Goal: Task Accomplishment & Management: Use online tool/utility

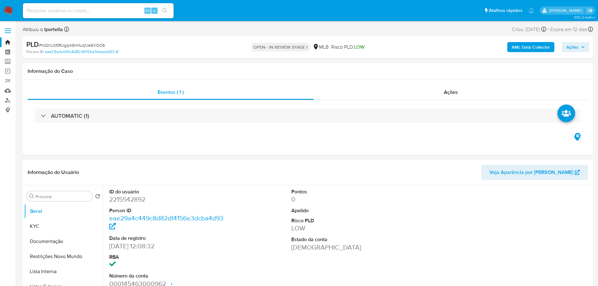
select select "10"
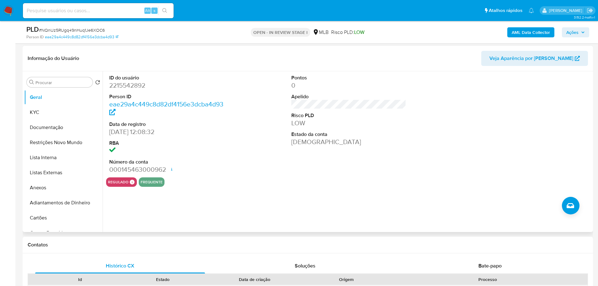
scroll to position [94, 0]
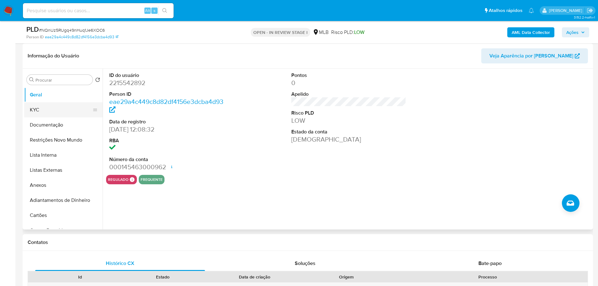
click at [43, 107] on button "KYC" at bounding box center [60, 109] width 73 height 15
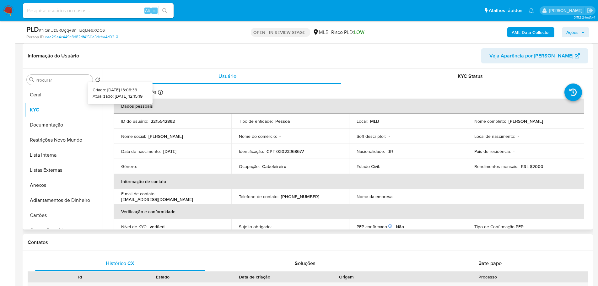
click at [162, 92] on icon at bounding box center [160, 92] width 5 height 5
click at [58, 125] on button "Documentação" at bounding box center [60, 124] width 73 height 15
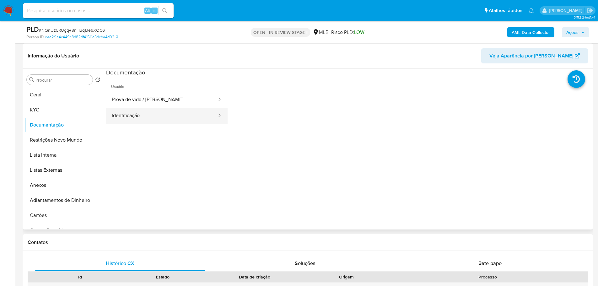
click at [173, 110] on button "Identificação" at bounding box center [161, 116] width 111 height 16
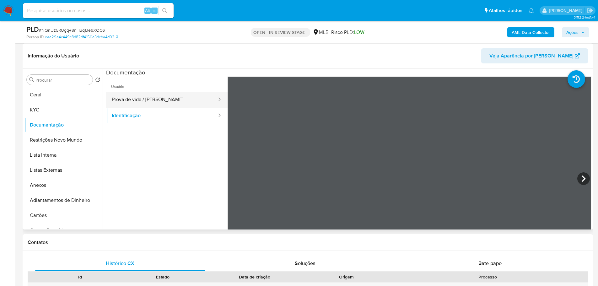
click at [178, 103] on button "Prova de vida / Selfie" at bounding box center [161, 100] width 111 height 16
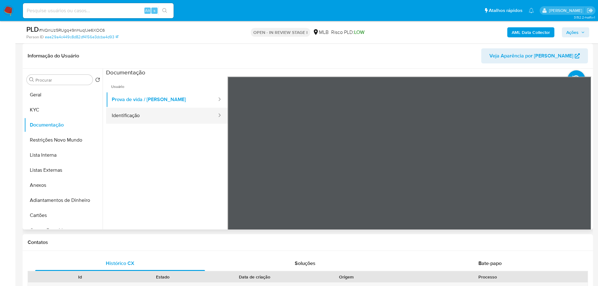
click at [183, 110] on button "Identificação" at bounding box center [161, 116] width 111 height 16
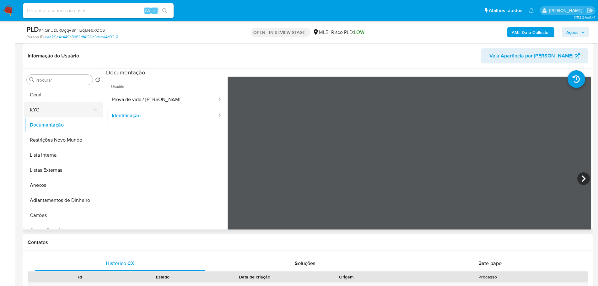
click at [53, 113] on button "KYC" at bounding box center [60, 109] width 73 height 15
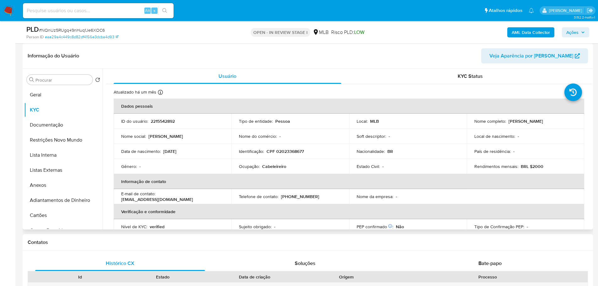
click at [271, 166] on p "Cabeleireiro" at bounding box center [274, 167] width 24 height 6
copy p "Cabeleireiro"
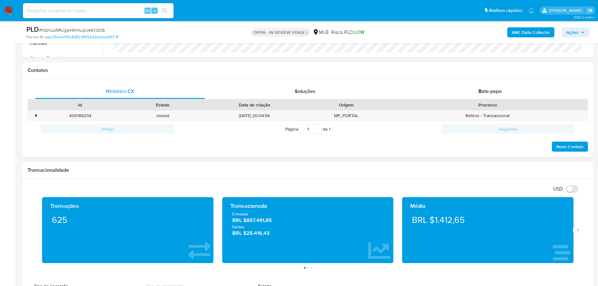
scroll to position [313, 0]
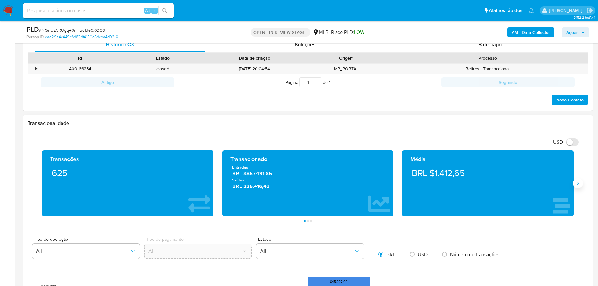
click at [577, 182] on icon "Siguiente" at bounding box center [578, 183] width 2 height 3
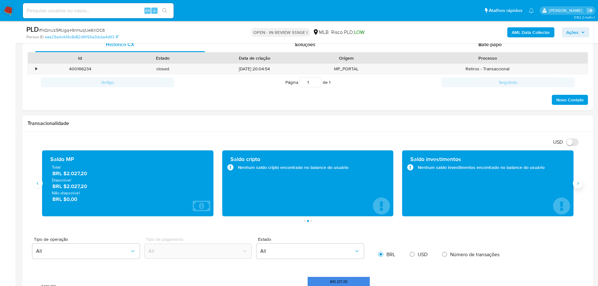
click at [577, 182] on icon "Siguiente" at bounding box center [578, 183] width 2 height 3
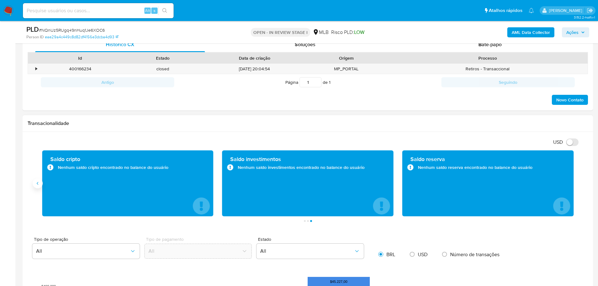
click at [35, 184] on icon "Anterior" at bounding box center [37, 183] width 5 height 5
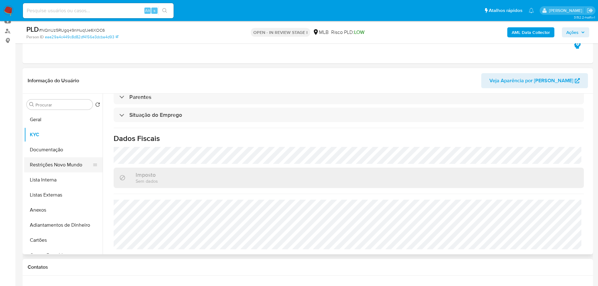
scroll to position [62, 0]
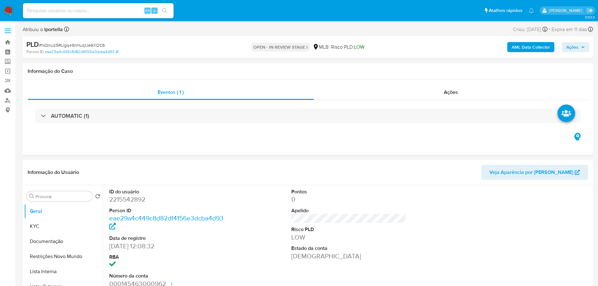
select select "10"
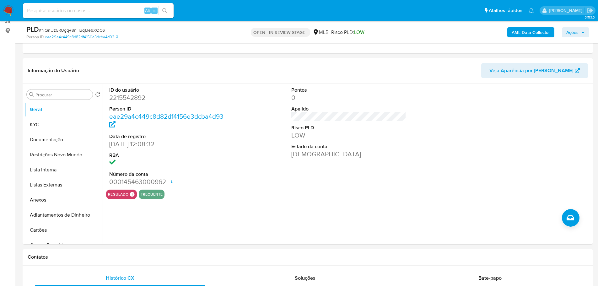
scroll to position [78, 0]
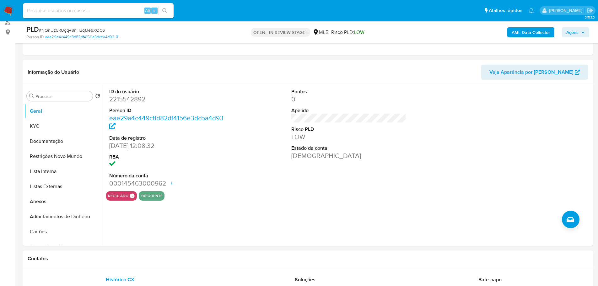
drag, startPoint x: 137, startPoint y: 260, endPoint x: 64, endPoint y: 149, distance: 133.5
click at [137, 260] on h1 "Contatos" at bounding box center [308, 258] width 560 height 6
click at [48, 124] on button "KYC" at bounding box center [60, 126] width 73 height 15
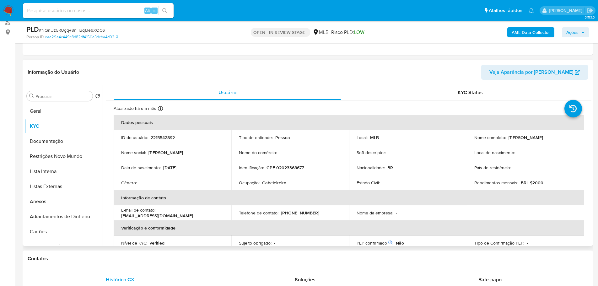
scroll to position [3, 0]
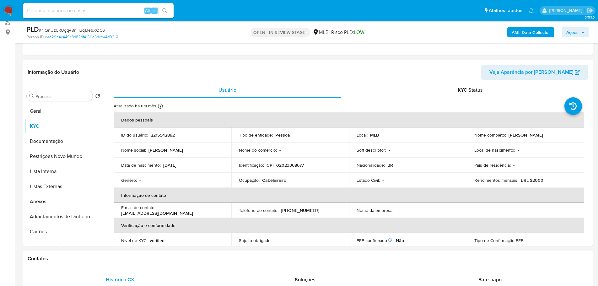
click at [158, 259] on h1 "Contatos" at bounding box center [308, 258] width 560 height 6
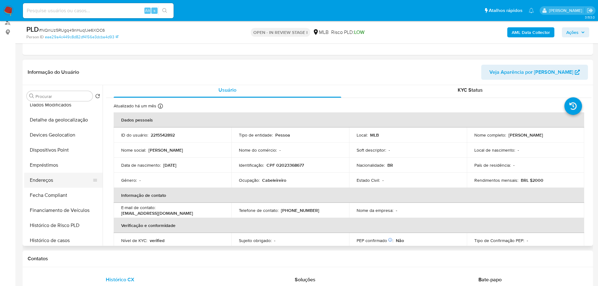
click at [51, 179] on button "Endereços" at bounding box center [60, 180] width 73 height 15
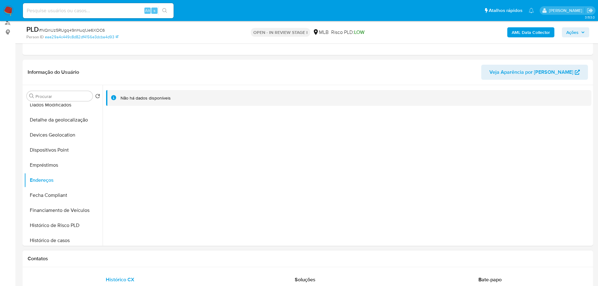
click at [116, 262] on div "Contatos" at bounding box center [308, 258] width 570 height 17
click at [66, 121] on button "Detalhe da geolocalização" at bounding box center [60, 119] width 73 height 15
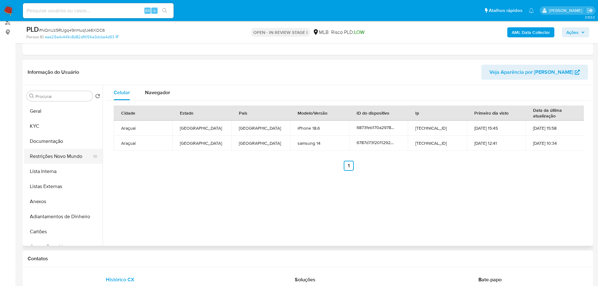
click at [61, 151] on button "Restrições Novo Mundo" at bounding box center [60, 156] width 73 height 15
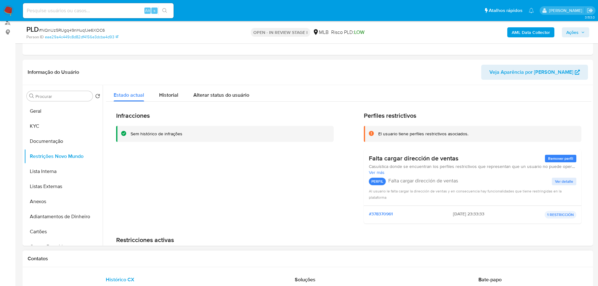
click at [149, 262] on div "Contatos" at bounding box center [308, 258] width 570 height 17
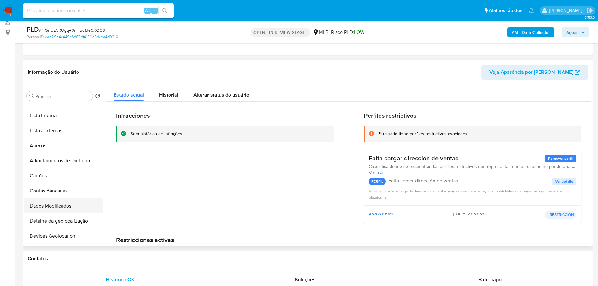
scroll to position [94, 0]
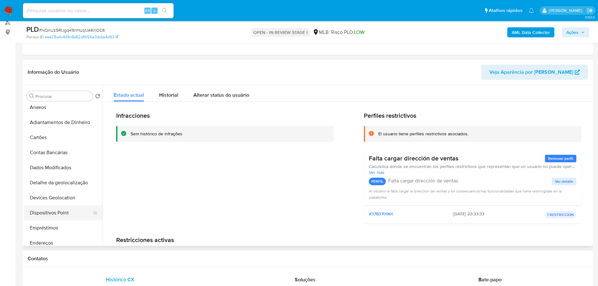
click at [61, 212] on button "Dispositivos Point" at bounding box center [60, 212] width 73 height 15
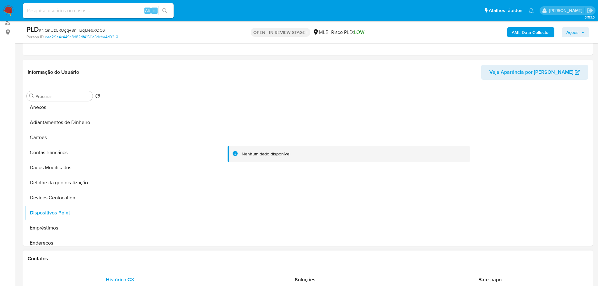
click at [162, 251] on div "Contatos" at bounding box center [308, 258] width 570 height 17
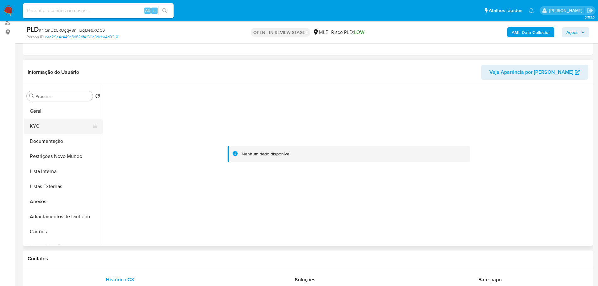
click at [38, 127] on button "KYC" at bounding box center [60, 126] width 73 height 15
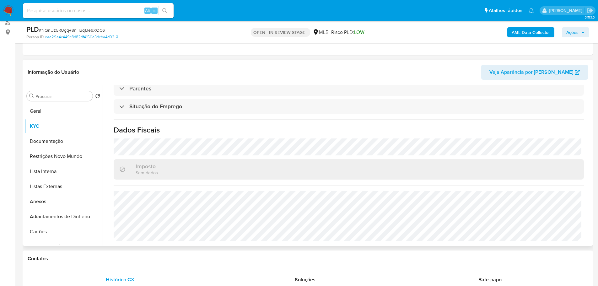
scroll to position [42, 0]
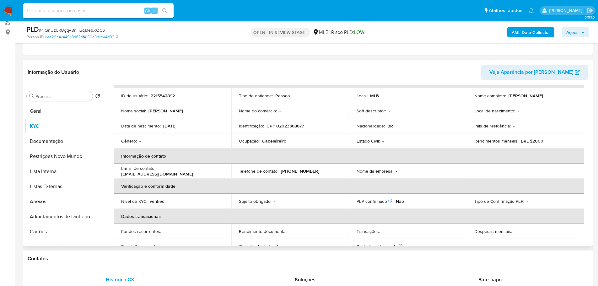
click at [298, 127] on p "CPF 02023368677" at bounding box center [284, 126] width 37 height 6
copy p "02023368677"
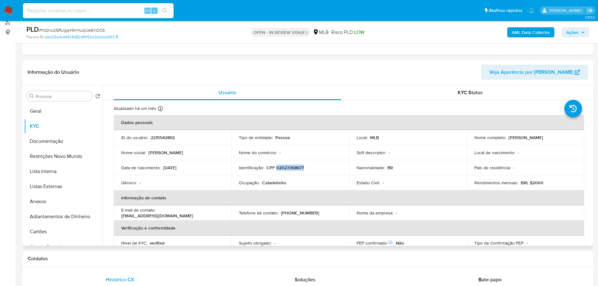
drag, startPoint x: 561, startPoint y: 139, endPoint x: 507, endPoint y: 140, distance: 54.0
click at [507, 140] on div "Nome completo : Maria Cecilia Alves Silva" at bounding box center [525, 138] width 103 height 6
copy p "[PERSON_NAME] [PERSON_NAME]"
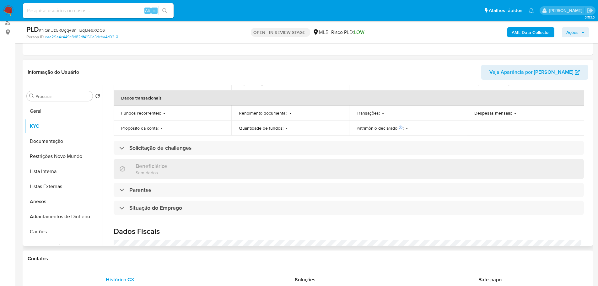
scroll to position [251, 0]
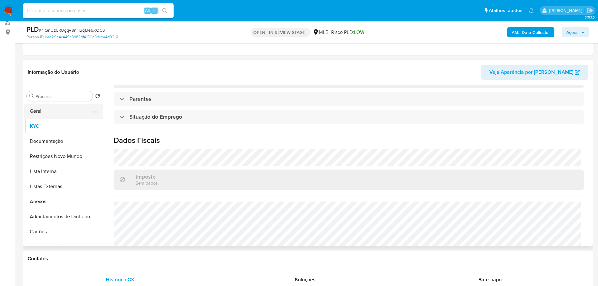
click at [43, 110] on button "Geral" at bounding box center [60, 111] width 73 height 15
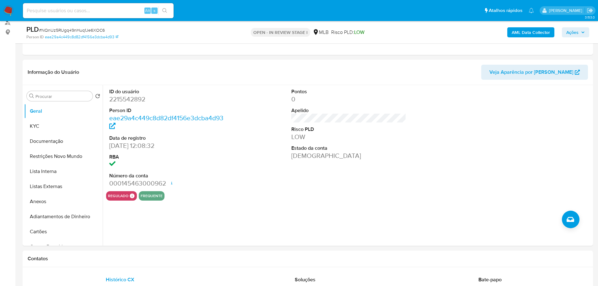
click at [570, 27] on div "AML Data Collector Ações" at bounding box center [496, 32] width 186 height 15
click at [575, 29] on span "Ações" at bounding box center [572, 32] width 12 height 10
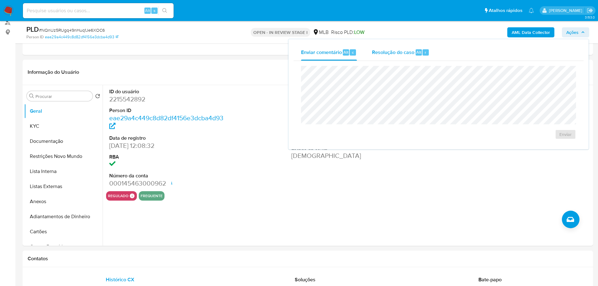
click at [405, 53] on span "Resolução do caso" at bounding box center [393, 51] width 42 height 7
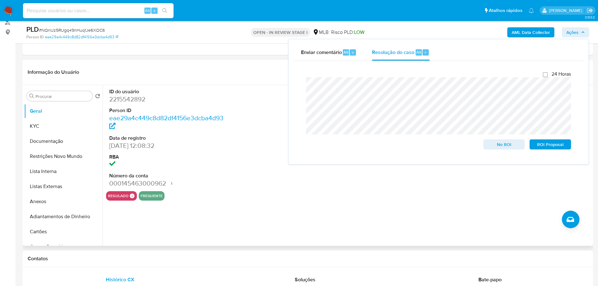
drag, startPoint x: 59, startPoint y: 205, endPoint x: 141, endPoint y: 216, distance: 83.0
click at [59, 205] on button "Anexos" at bounding box center [63, 201] width 78 height 15
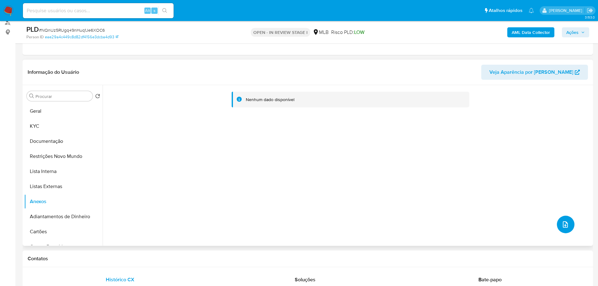
click at [557, 227] on button "upload-file" at bounding box center [566, 225] width 18 height 18
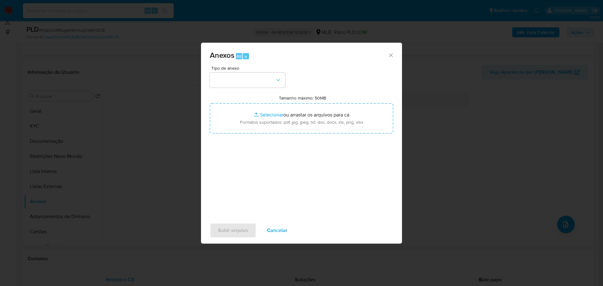
click at [248, 89] on div "Tipo de anexo Tamanho máximo: 50MB Selecionar arquivos Selecionar ou arrastar o…" at bounding box center [301, 140] width 183 height 148
click at [247, 84] on button "button" at bounding box center [247, 79] width 75 height 15
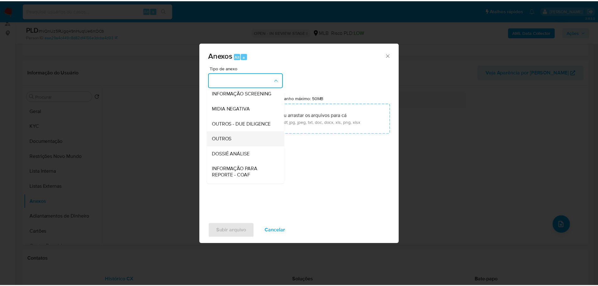
scroll to position [97, 0]
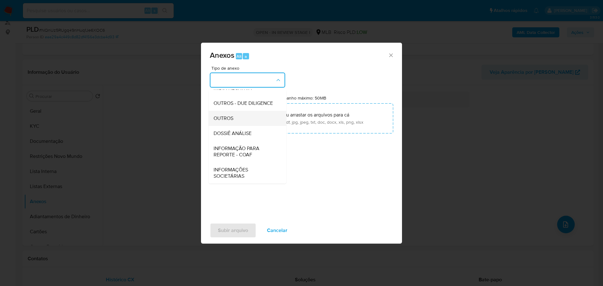
click at [239, 121] on div "OUTROS" at bounding box center [245, 118] width 64 height 15
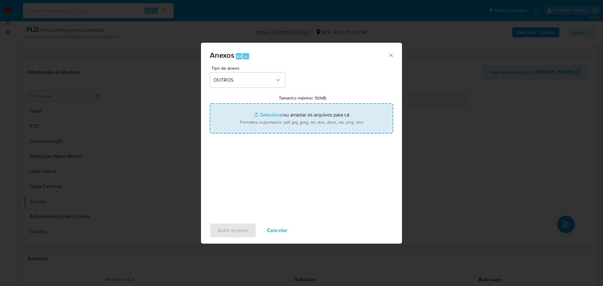
type input "C:\fakepath\SAR - XXX - CPF 02023368677 - MARIA CECILIA ALVES SILVA.pdf"
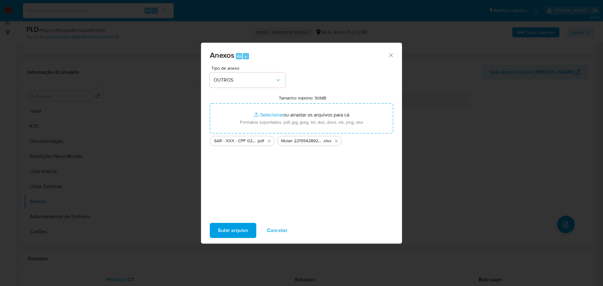
click at [249, 227] on button "Subir arquivo" at bounding box center [233, 230] width 46 height 15
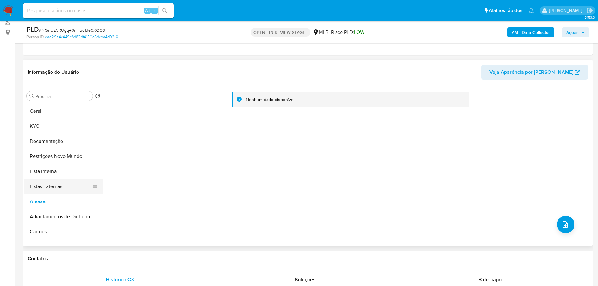
drag, startPoint x: 50, startPoint y: 182, endPoint x: 50, endPoint y: 191, distance: 8.8
click at [50, 182] on button "Listas Externas" at bounding box center [60, 186] width 73 height 15
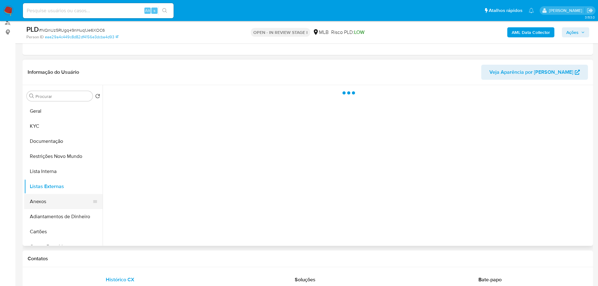
click at [56, 204] on button "Anexos" at bounding box center [60, 201] width 73 height 15
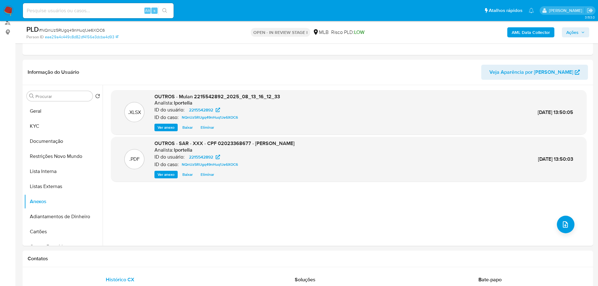
click at [571, 33] on span "Ações" at bounding box center [572, 32] width 12 height 10
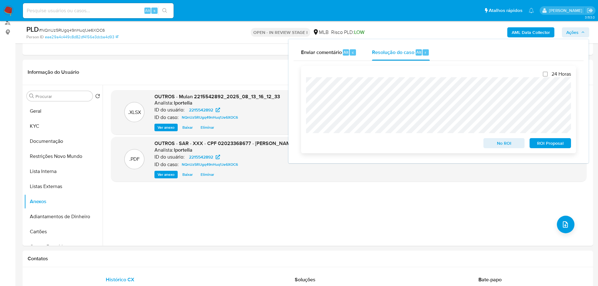
click at [548, 144] on span "ROI Proposal" at bounding box center [550, 143] width 33 height 9
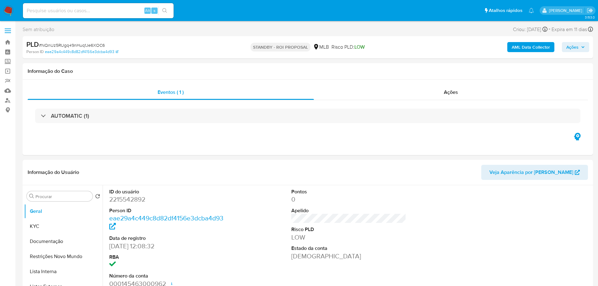
select select "10"
click at [71, 45] on span "# NQnUz5RUgq49nHuq1Je6XOC6" at bounding box center [72, 45] width 66 height 6
copy span "NQnUz5RUgq49nHuq1Je6XOC6"
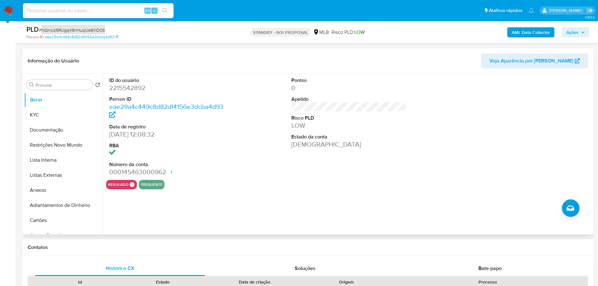
scroll to position [94, 0]
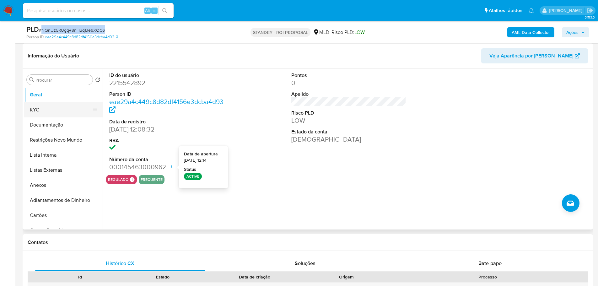
click at [56, 113] on button "KYC" at bounding box center [60, 109] width 73 height 15
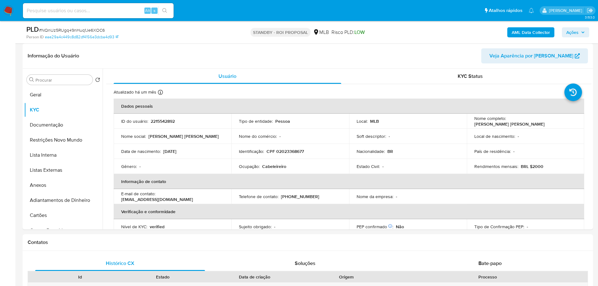
click at [94, 9] on input at bounding box center [98, 11] width 151 height 8
paste input "OmRfoQxqXM0JkJM4lNhBxLwk"
type input "OmRfoQxqXM0JkJM4lNhBxLwk"
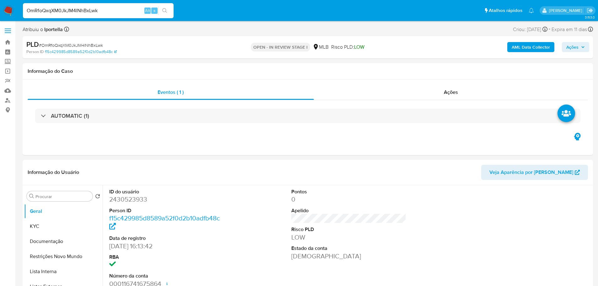
select select "10"
click at [75, 13] on input "OmRfoQxqXM0JkJM4lNhBxLwk" at bounding box center [98, 11] width 151 height 8
paste input "NQnUz5RUgq49nHuq1Je6XOC6"
type input "NQnUz5RUgq49nHuq1Je6XOC6"
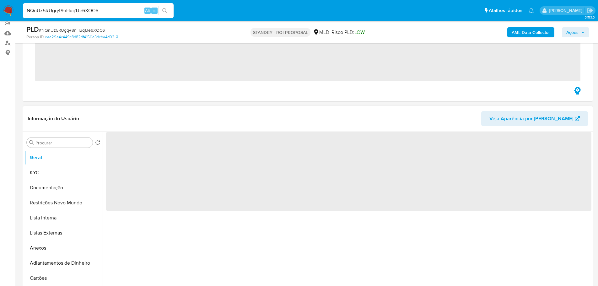
scroll to position [63, 0]
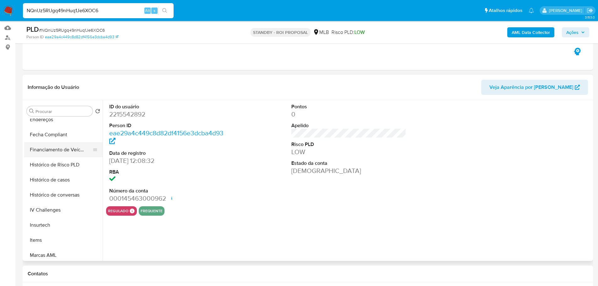
select select "10"
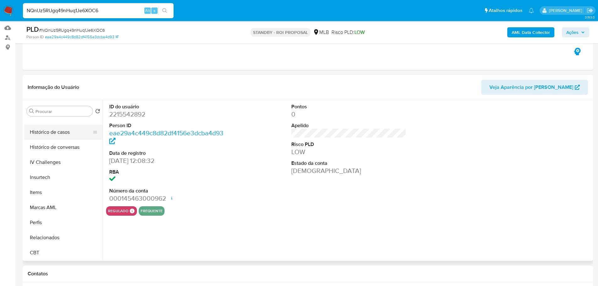
click at [64, 135] on button "Histórico de casos" at bounding box center [60, 132] width 73 height 15
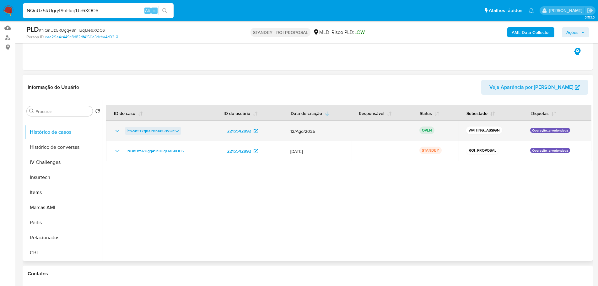
drag, startPoint x: 181, startPoint y: 132, endPoint x: 126, endPoint y: 131, distance: 54.9
click at [126, 131] on div "ith24fEzZqbXPBbX8C9VOnSv" at bounding box center [161, 131] width 94 height 8
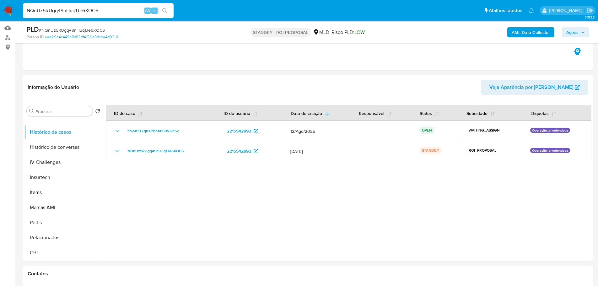
click at [11, 8] on img at bounding box center [8, 10] width 11 height 11
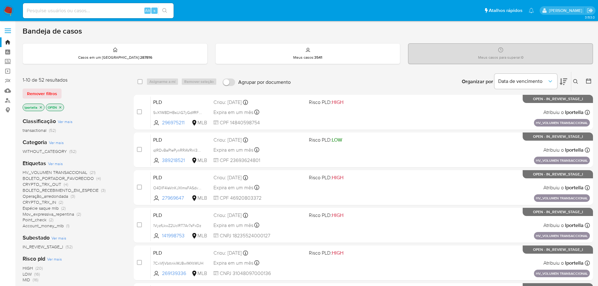
click at [576, 81] on icon at bounding box center [575, 81] width 5 height 5
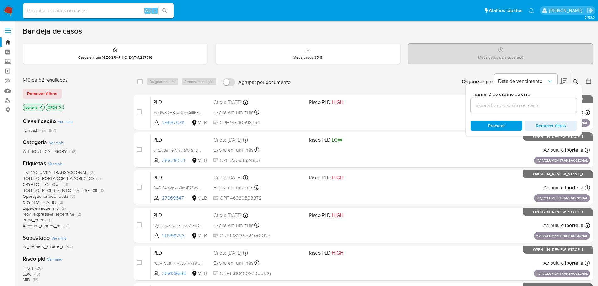
click at [486, 110] on div at bounding box center [523, 105] width 106 height 15
click at [487, 106] on input at bounding box center [523, 105] width 106 height 8
paste input "ith24fEzZqbXPBbX8C9VOnSv"
type input "ith24fEzZqbXPBbX8C9VOnSv"
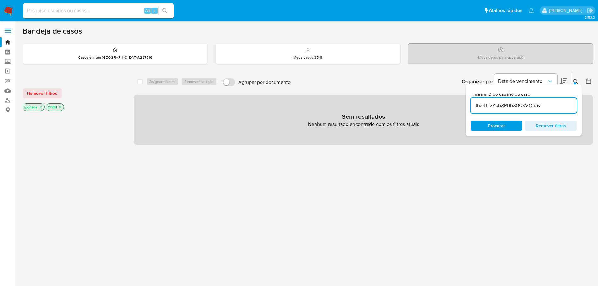
click at [40, 107] on icon "close-filter" at bounding box center [41, 107] width 2 height 2
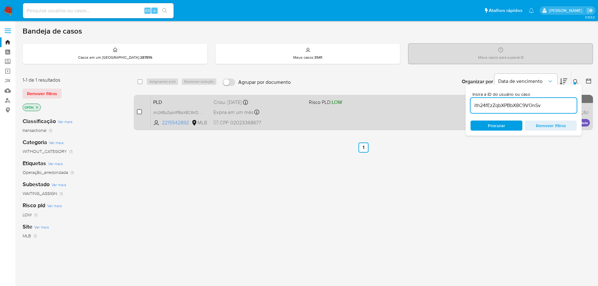
click at [141, 112] on input "checkbox" at bounding box center [139, 111] width 5 height 5
checkbox input "true"
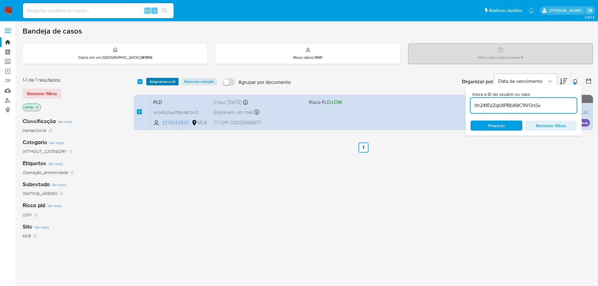
click at [167, 81] on span "Asignarme a mí" at bounding box center [162, 81] width 26 height 6
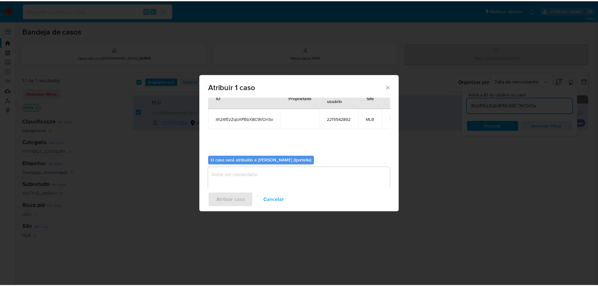
scroll to position [33, 0]
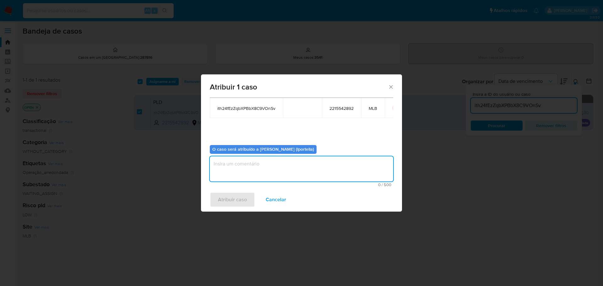
click at [266, 165] on textarea "assign-modal" at bounding box center [301, 168] width 183 height 25
type textarea "Análise"
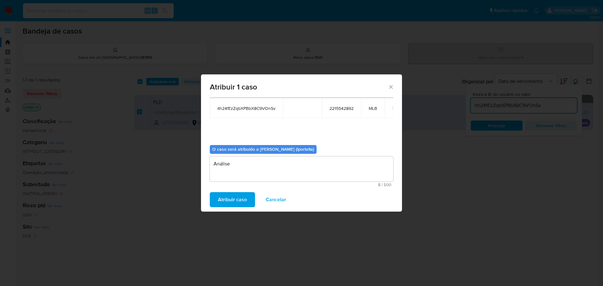
click at [243, 196] on span "Atribuir caso" at bounding box center [232, 200] width 29 height 14
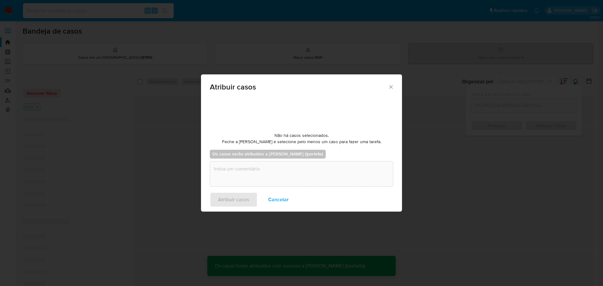
checkbox input "false"
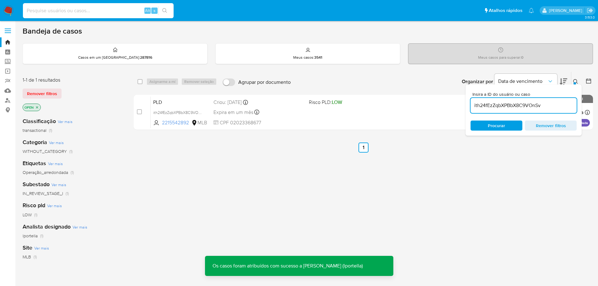
click at [61, 10] on input at bounding box center [98, 11] width 151 height 8
paste input "ith24fEzZqbXPBbX8C9VOnSv"
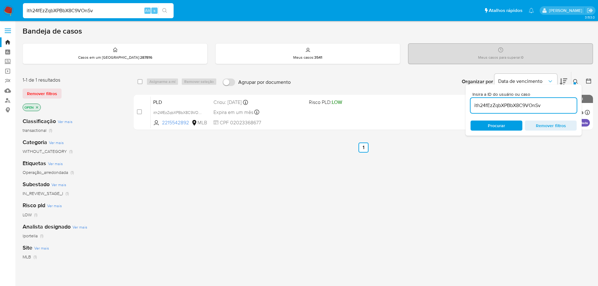
type input "ith24fEzZqbXPBbX8C9VOnSv"
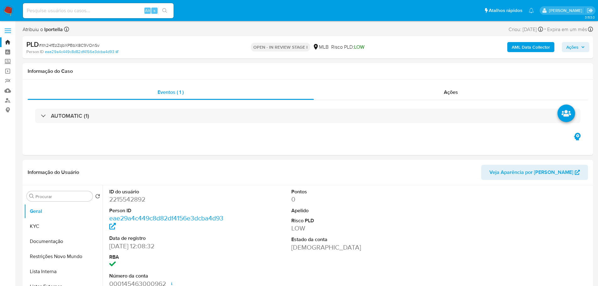
select select "10"
click at [580, 46] on span "Ações" at bounding box center [575, 47] width 19 height 9
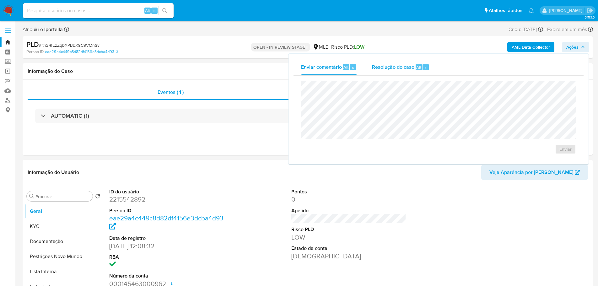
click at [395, 66] on span "Resolução do caso" at bounding box center [393, 66] width 42 height 7
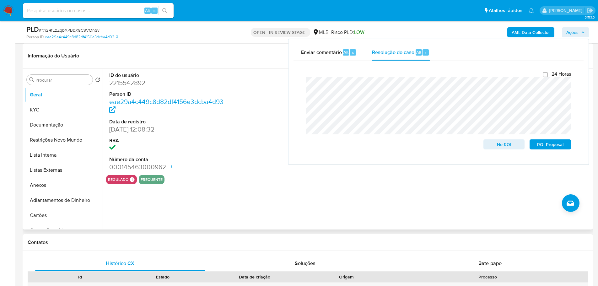
scroll to position [251, 0]
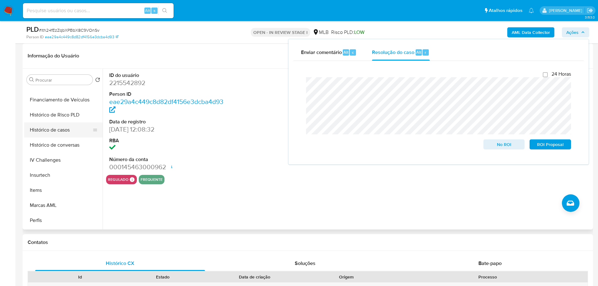
click at [57, 132] on button "Histórico de casos" at bounding box center [60, 129] width 73 height 15
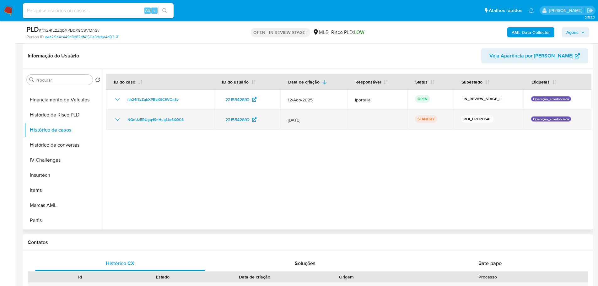
drag, startPoint x: 190, startPoint y: 123, endPoint x: 124, endPoint y: 122, distance: 66.2
click at [124, 122] on td "NQnUz5RUgq49nHuq1Je6XOC6" at bounding box center [160, 120] width 108 height 20
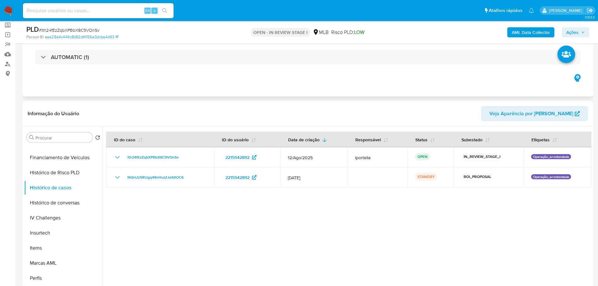
scroll to position [0, 0]
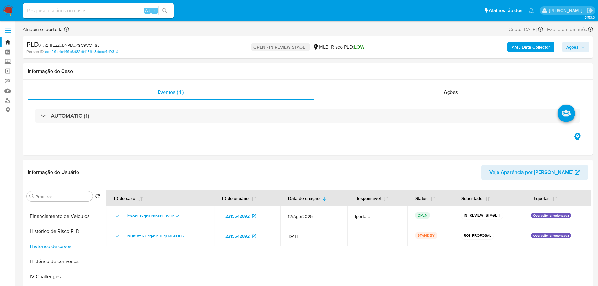
click at [575, 44] on span "Ações" at bounding box center [572, 47] width 12 height 10
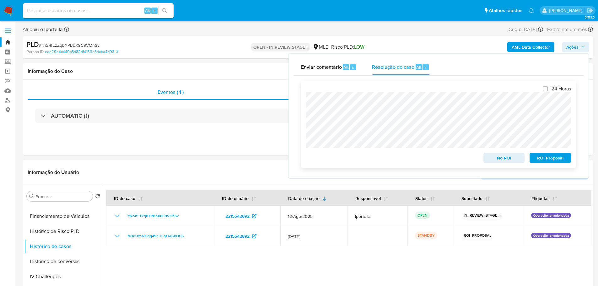
click at [510, 159] on span "No ROI" at bounding box center [504, 157] width 33 height 9
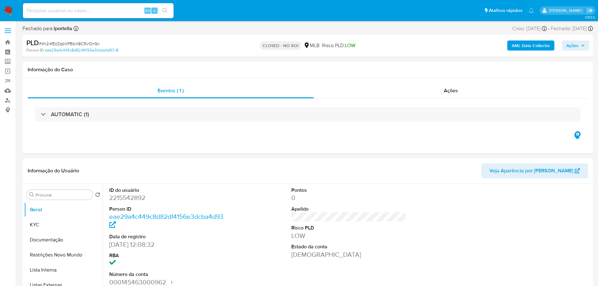
select select "10"
click at [11, 11] on img at bounding box center [8, 10] width 11 height 11
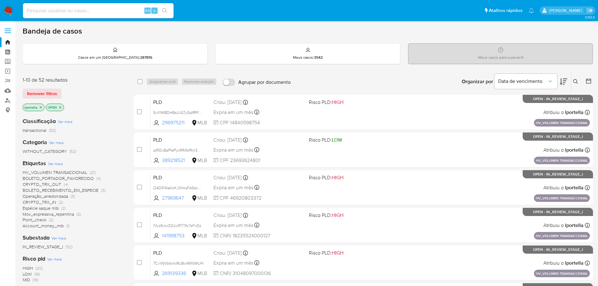
click at [89, 13] on input at bounding box center [98, 11] width 151 height 8
paste input "OmRfoQxqXM0JkJM4lNhBxLwk"
type input "OmRfoQxqXM0JkJM4lNhBxLwk"
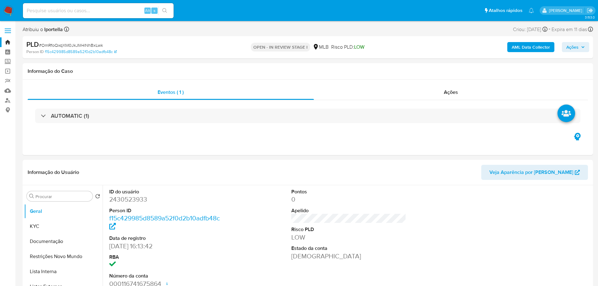
select select "10"
click at [54, 13] on input at bounding box center [98, 11] width 151 height 8
paste input "NQnUz5RUgq49nHuq1Je6XOC6"
type input "NQnUz5RUgq49nHuq1Je6XOC6"
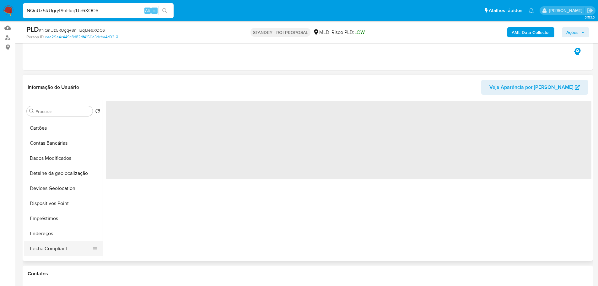
scroll to position [188, 0]
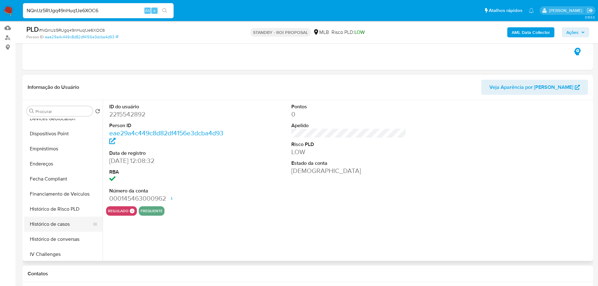
select select "10"
click at [61, 225] on button "Histórico de casos" at bounding box center [60, 224] width 73 height 15
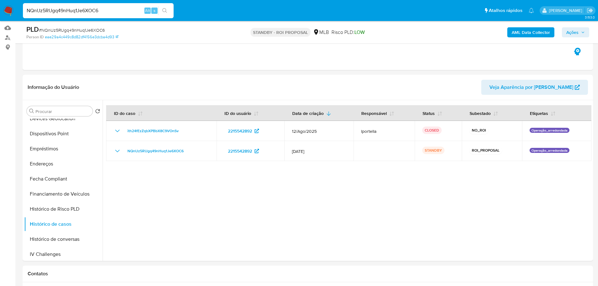
click at [9, 10] on img at bounding box center [8, 10] width 11 height 11
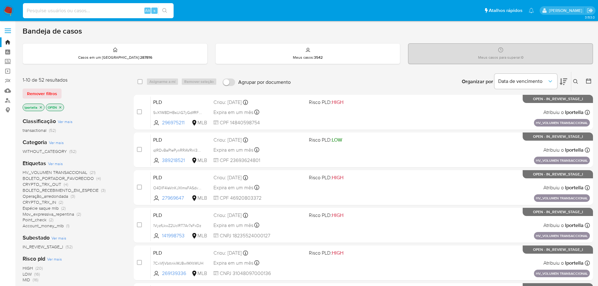
click at [41, 10] on input at bounding box center [98, 11] width 151 height 8
paste input "OmRfoQxqXM0JkJM4lNhBxLwk"
type input "OmRfoQxqXM0JkJM4lNhBxLwk"
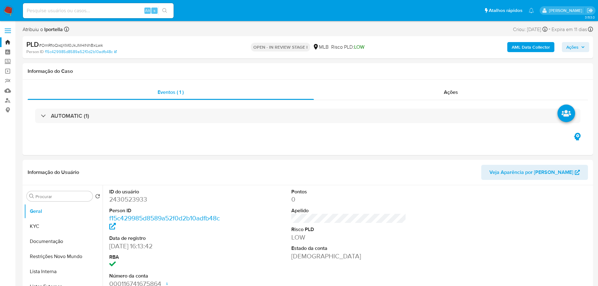
select select "10"
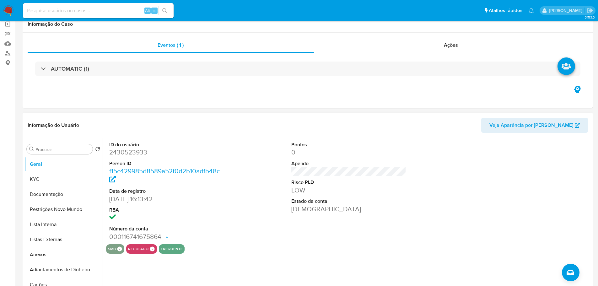
scroll to position [94, 0]
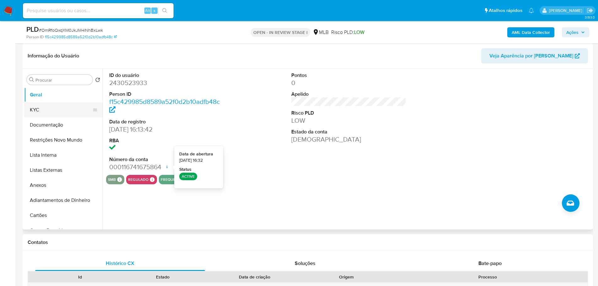
click at [49, 114] on button "KYC" at bounding box center [60, 109] width 73 height 15
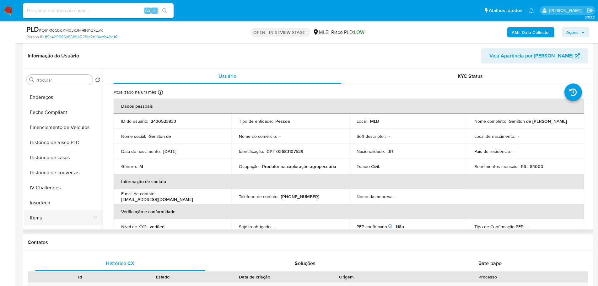
scroll to position [280, 0]
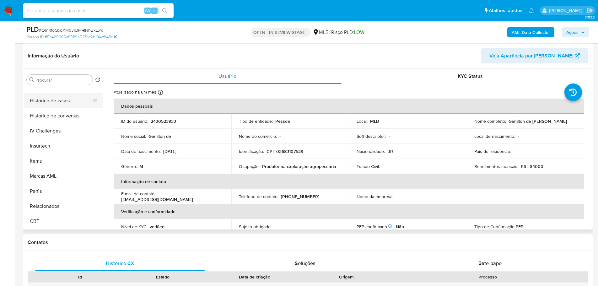
click at [57, 103] on button "Histórico de casos" at bounding box center [60, 100] width 73 height 15
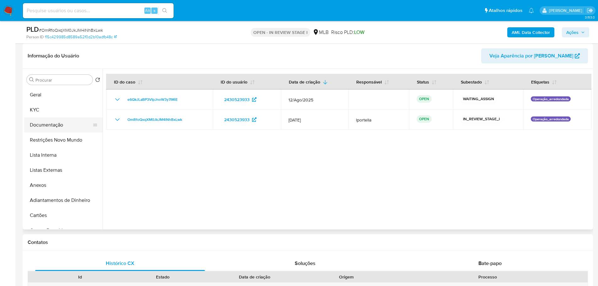
scroll to position [63, 0]
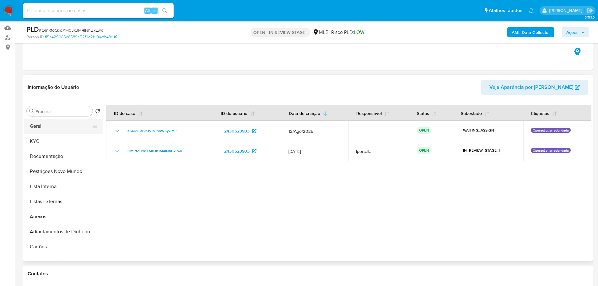
click at [55, 126] on button "Geral" at bounding box center [60, 126] width 73 height 15
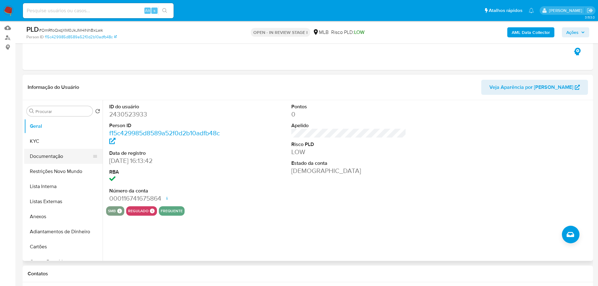
click at [62, 149] on button "Documentação" at bounding box center [60, 156] width 73 height 15
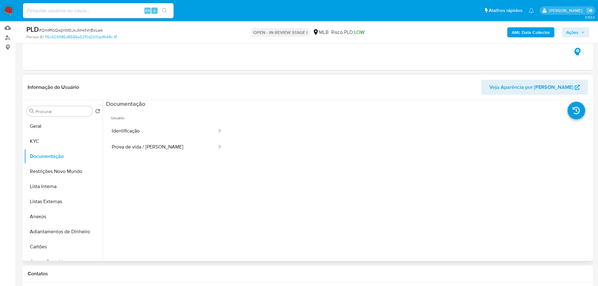
click at [150, 129] on button "Identificação" at bounding box center [161, 131] width 111 height 16
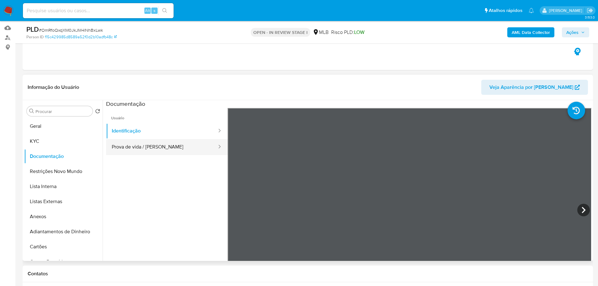
click at [171, 150] on button "Prova de vida / [PERSON_NAME]" at bounding box center [161, 147] width 111 height 16
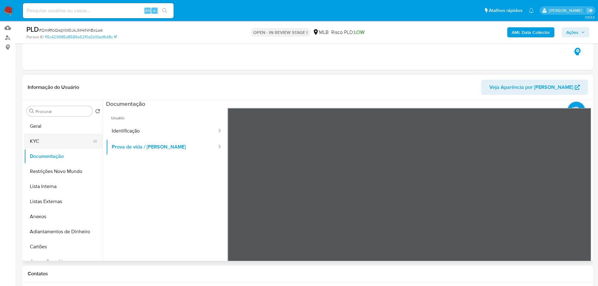
click at [64, 141] on button "KYC" at bounding box center [60, 141] width 73 height 15
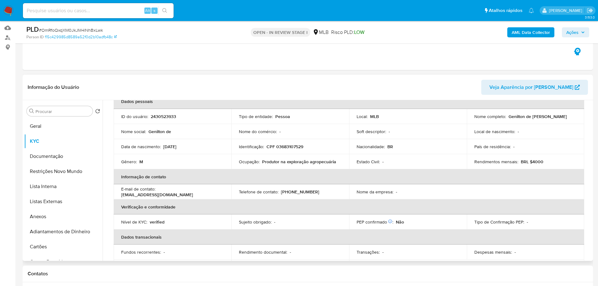
scroll to position [10, 0]
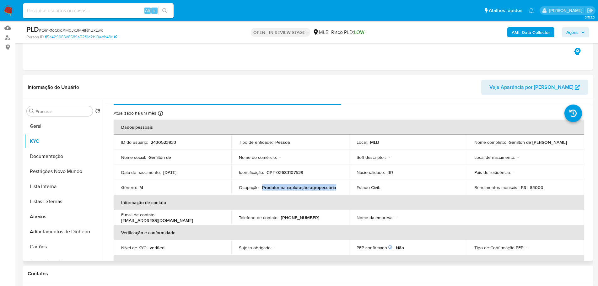
drag, startPoint x: 336, startPoint y: 189, endPoint x: 262, endPoint y: 185, distance: 73.8
click at [262, 185] on div "Ocupação : Produtor na exploração agropecuária" at bounding box center [290, 188] width 103 height 6
copy p "Produtor na exploração agropecuária"
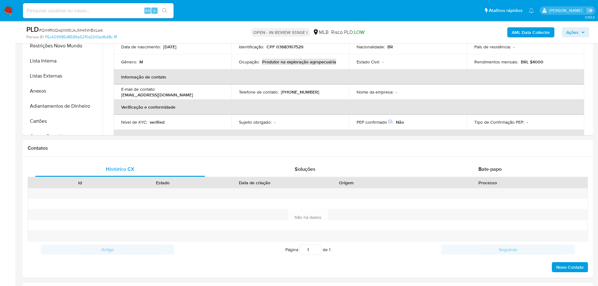
scroll to position [345, 0]
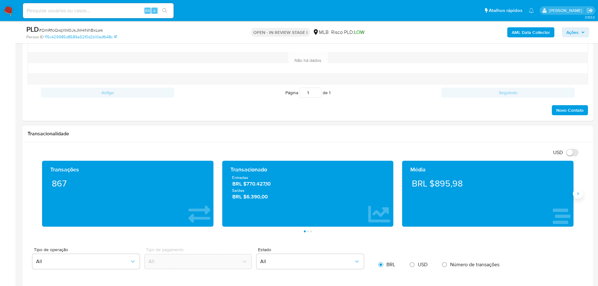
click at [577, 195] on icon "Siguiente" at bounding box center [577, 193] width 5 height 5
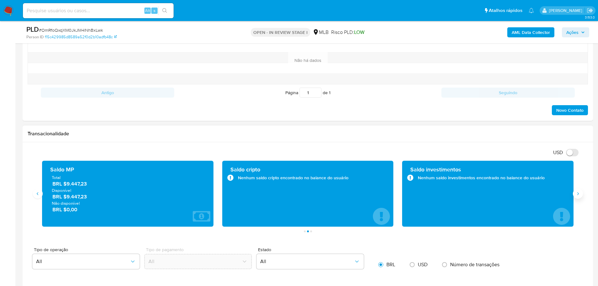
click at [577, 195] on icon "Siguiente" at bounding box center [577, 193] width 5 height 5
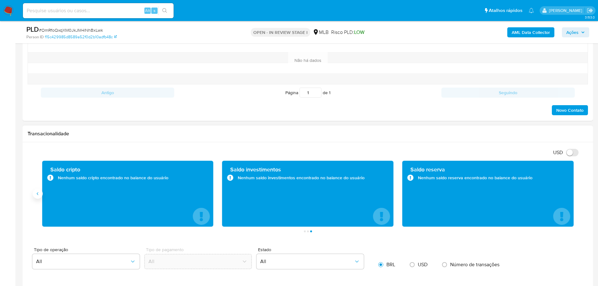
click at [40, 193] on button "Anterior" at bounding box center [38, 194] width 10 height 10
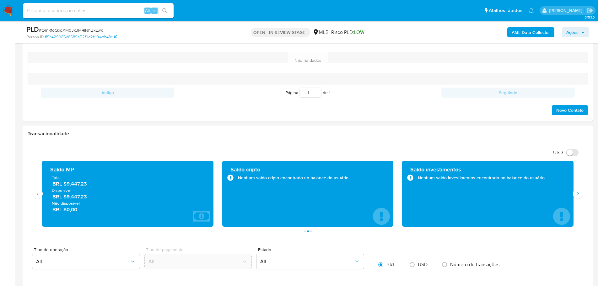
scroll to position [157, 0]
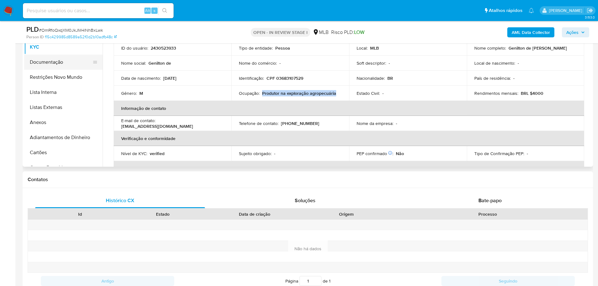
click at [52, 64] on button "Documentação" at bounding box center [60, 62] width 73 height 15
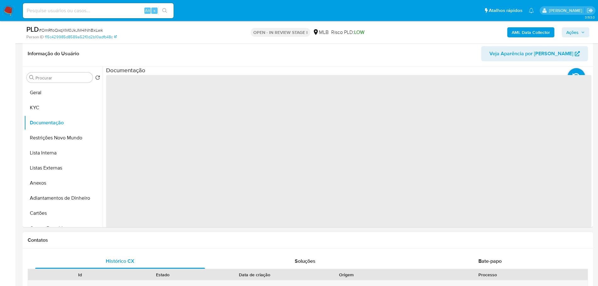
scroll to position [63, 0]
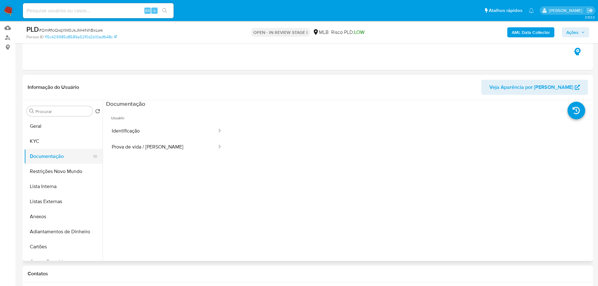
click at [48, 149] on button "Documentação" at bounding box center [60, 156] width 73 height 15
click at [51, 138] on button "KYC" at bounding box center [60, 141] width 73 height 15
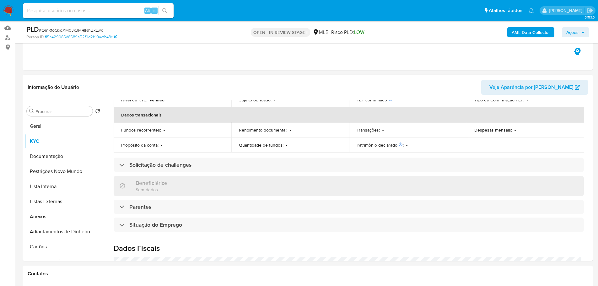
scroll to position [261, 0]
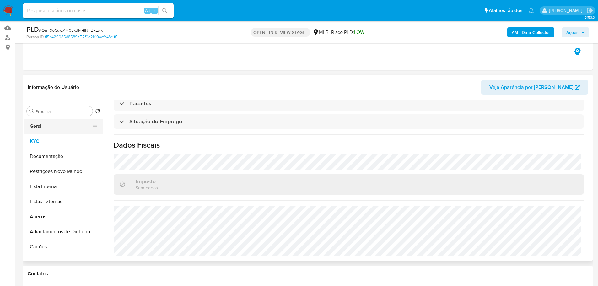
click at [47, 125] on button "Geral" at bounding box center [60, 126] width 73 height 15
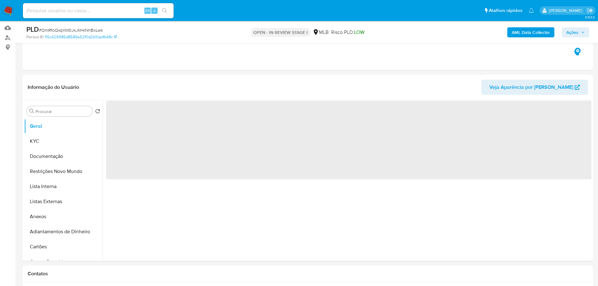
scroll to position [0, 0]
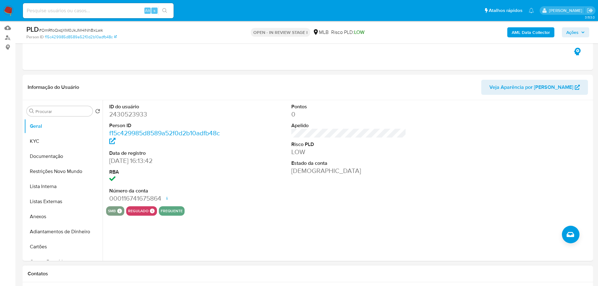
click at [92, 269] on div "Contatos" at bounding box center [308, 274] width 570 height 17
click at [40, 136] on button "KYC" at bounding box center [60, 141] width 73 height 15
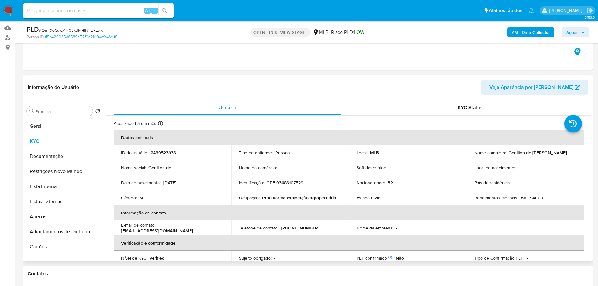
scroll to position [6, 0]
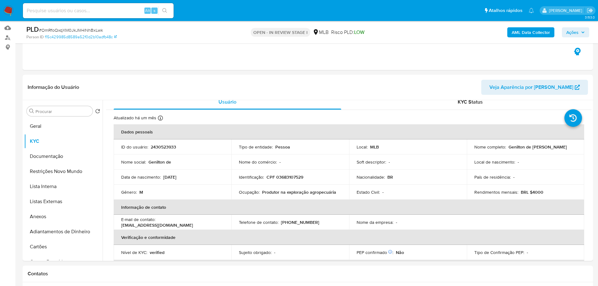
drag, startPoint x: 131, startPoint y: 277, endPoint x: 119, endPoint y: 264, distance: 16.9
click at [131, 277] on div "Contatos" at bounding box center [308, 274] width 570 height 17
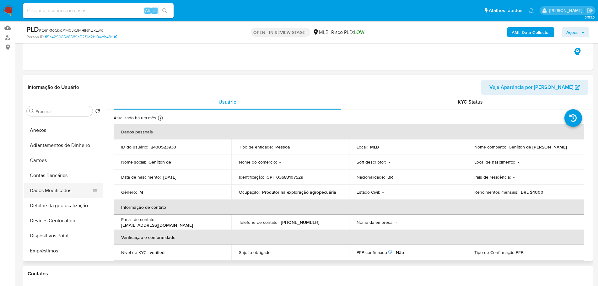
scroll to position [126, 0]
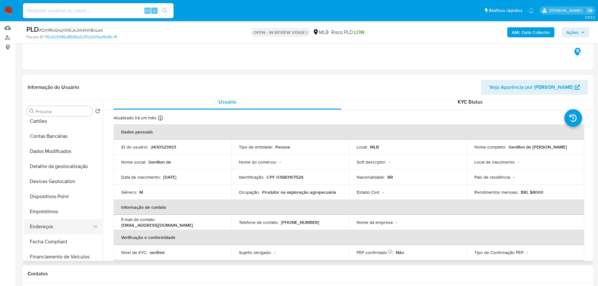
click at [49, 226] on button "Endereços" at bounding box center [60, 226] width 73 height 15
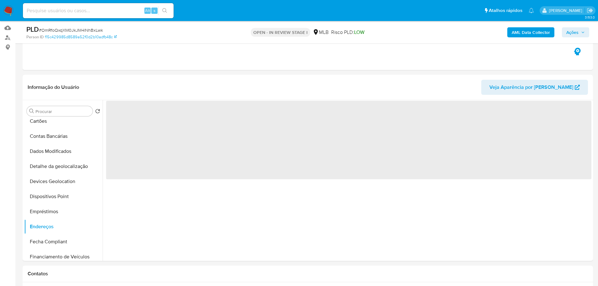
scroll to position [0, 0]
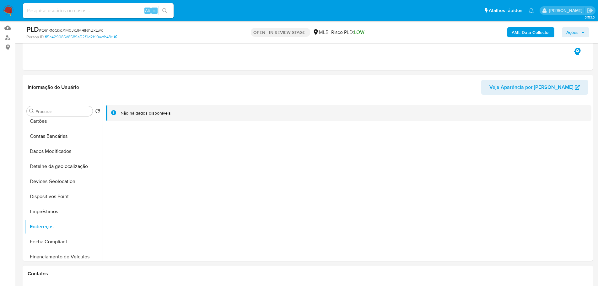
click at [92, 271] on h1 "Contatos" at bounding box center [308, 274] width 560 height 6
click at [59, 166] on button "Detalhe da geolocalização" at bounding box center [60, 166] width 73 height 15
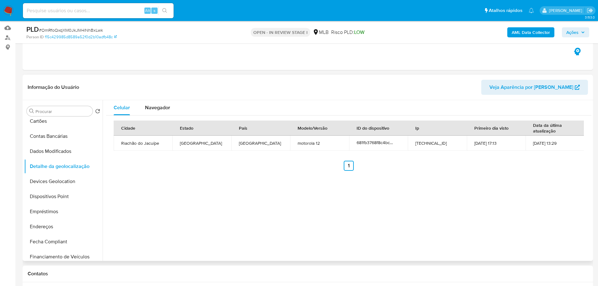
drag, startPoint x: 148, startPoint y: 273, endPoint x: 101, endPoint y: 232, distance: 62.9
click at [148, 273] on h1 "Contatos" at bounding box center [308, 274] width 560 height 6
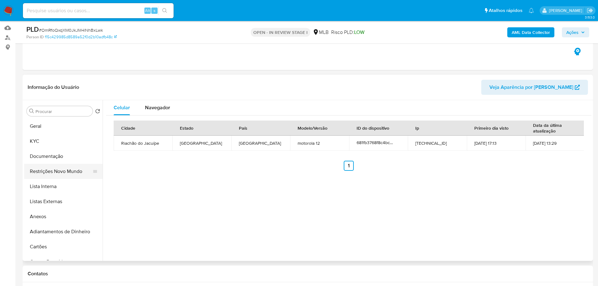
click at [70, 171] on button "Restrições Novo Mundo" at bounding box center [60, 171] width 73 height 15
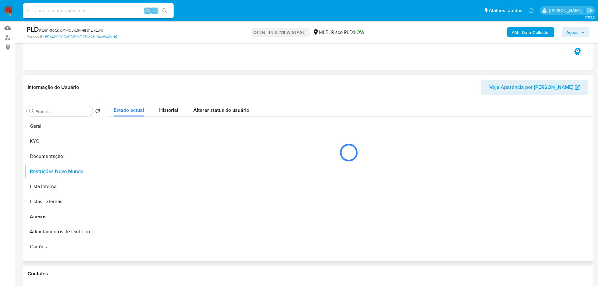
click at [243, 238] on div at bounding box center [347, 180] width 489 height 161
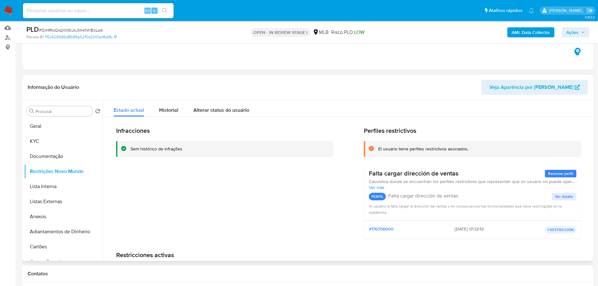
drag, startPoint x: 157, startPoint y: 275, endPoint x: 124, endPoint y: 234, distance: 52.4
click at [157, 275] on h1 "Contatos" at bounding box center [308, 274] width 560 height 6
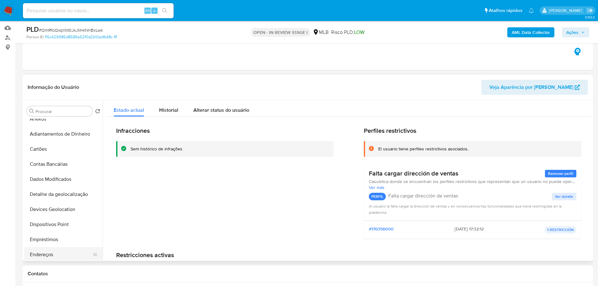
scroll to position [157, 0]
click at [66, 164] on button "Dispositivos Point" at bounding box center [60, 165] width 73 height 15
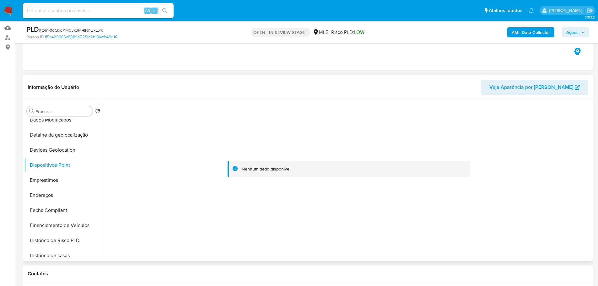
click at [483, 217] on div at bounding box center [348, 169] width 485 height 138
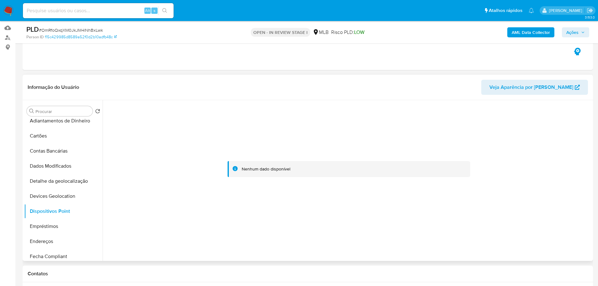
scroll to position [0, 0]
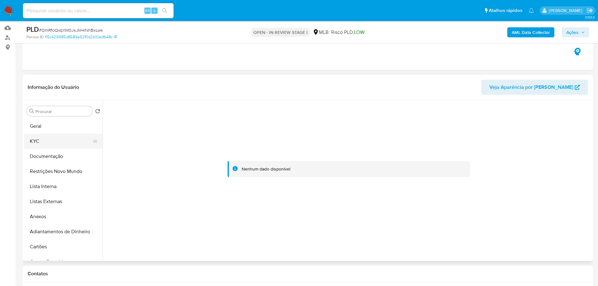
click at [51, 146] on button "KYC" at bounding box center [60, 141] width 73 height 15
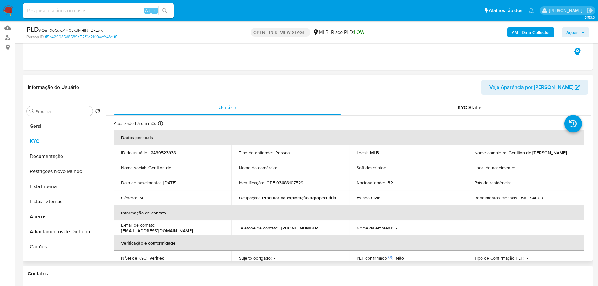
click at [291, 185] on p "CPF 03683107529" at bounding box center [284, 183] width 37 height 6
copy p "03683107529"
